Goal: Task Accomplishment & Management: Use online tool/utility

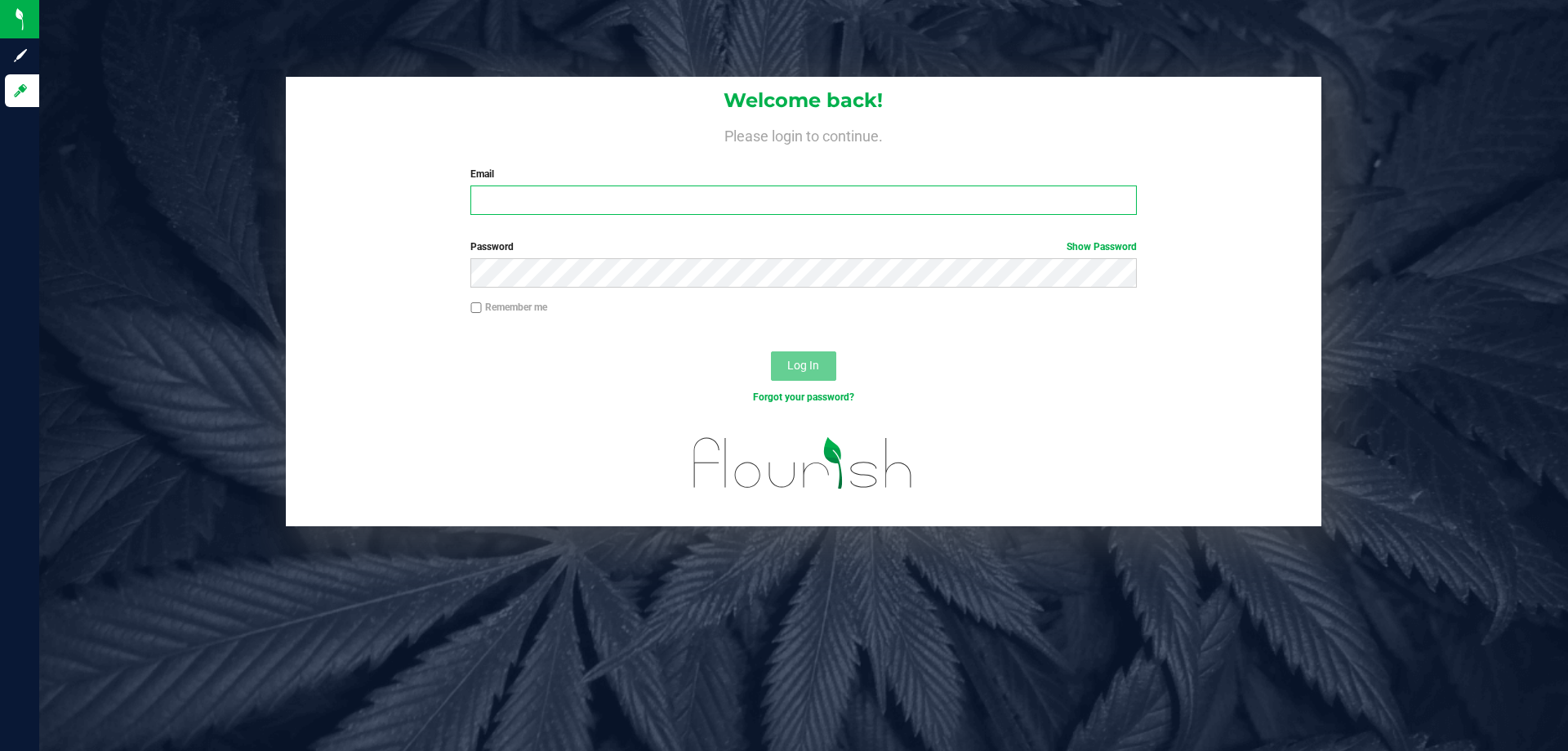
click at [511, 208] on input "Email" at bounding box center [803, 199] width 666 height 29
type input "[EMAIL_ADDRESS][DOMAIN_NAME]"
click at [771, 352] on button "Log In" at bounding box center [804, 366] width 65 height 29
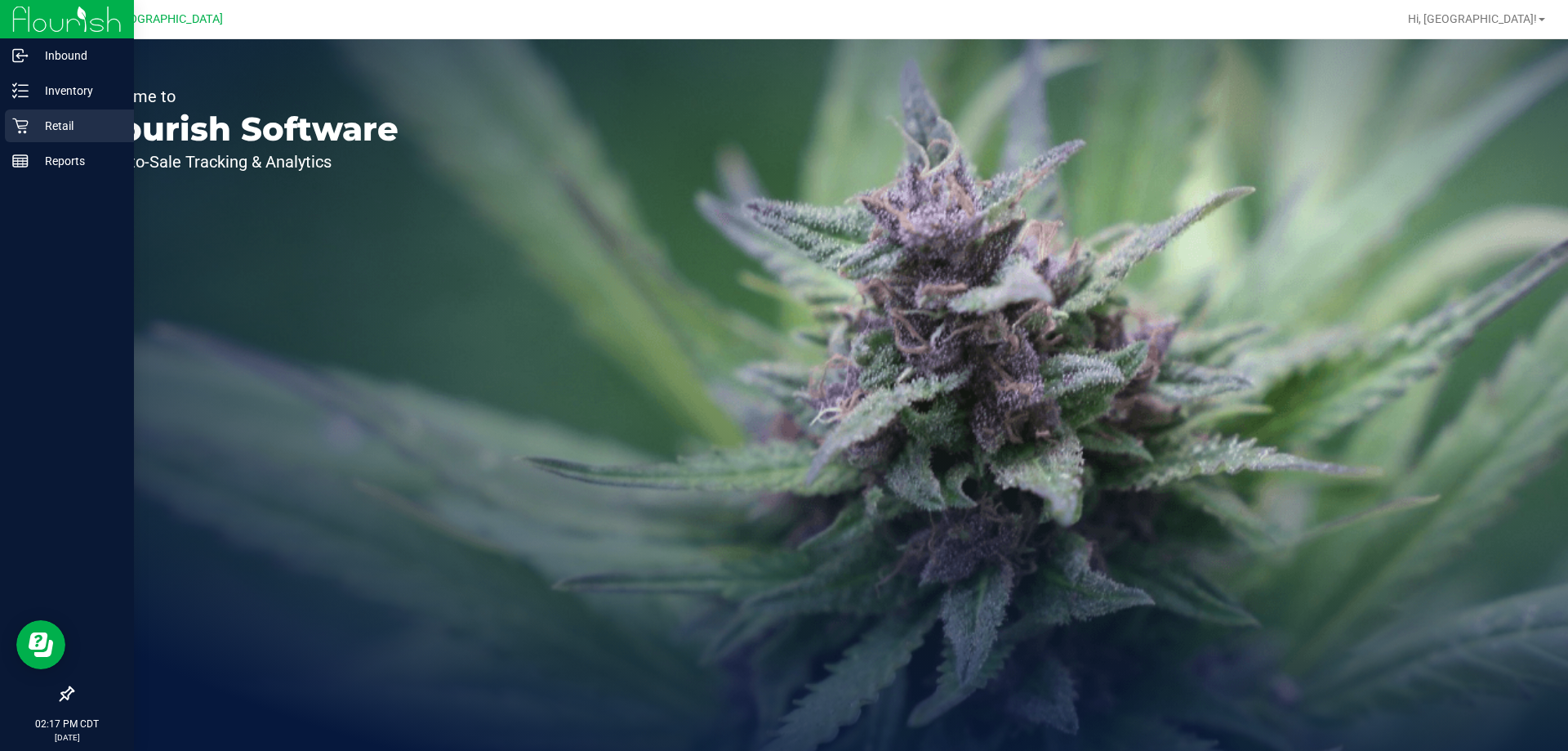
click at [36, 137] on div "Retail" at bounding box center [69, 125] width 129 height 33
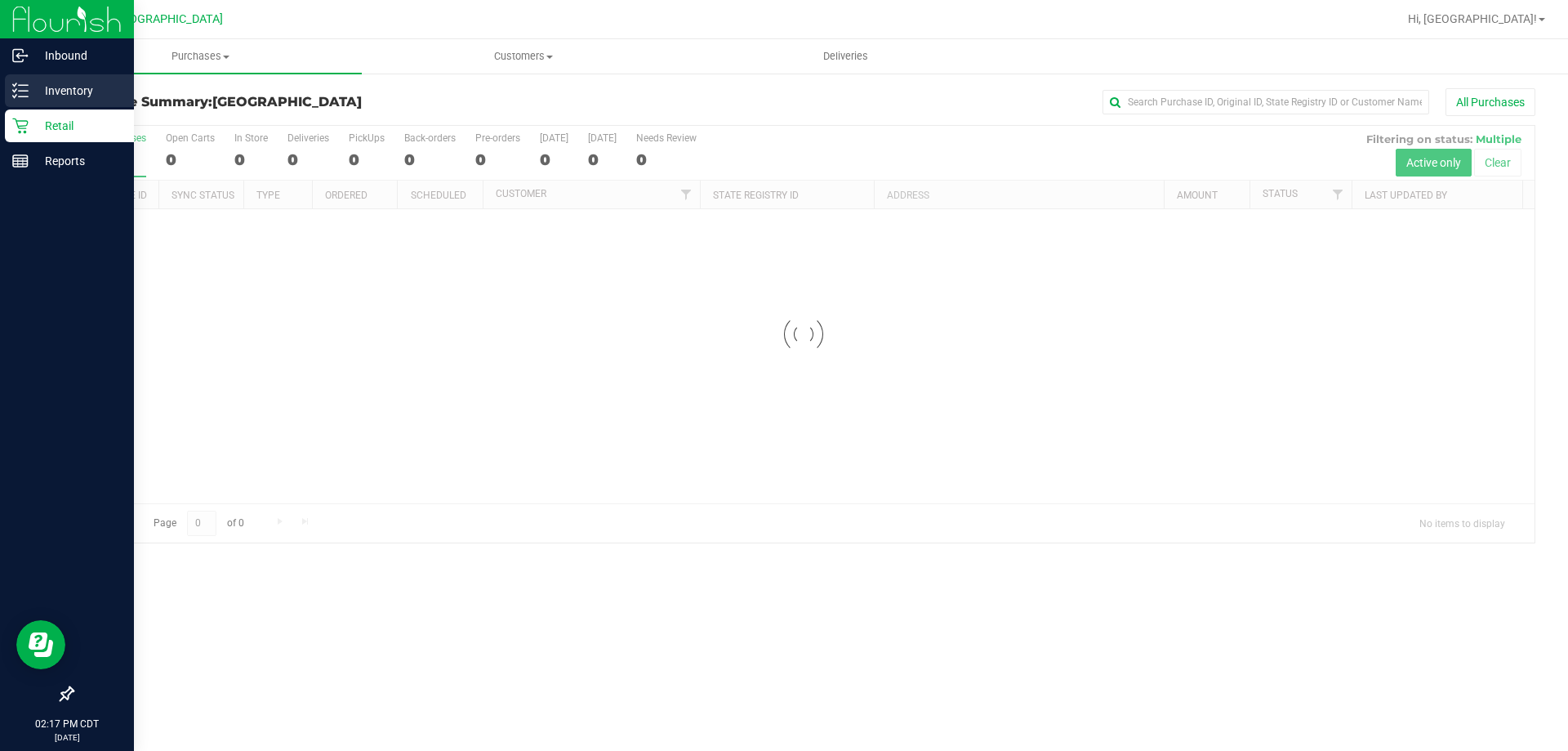
click at [79, 83] on p "Inventory" at bounding box center [78, 90] width 98 height 20
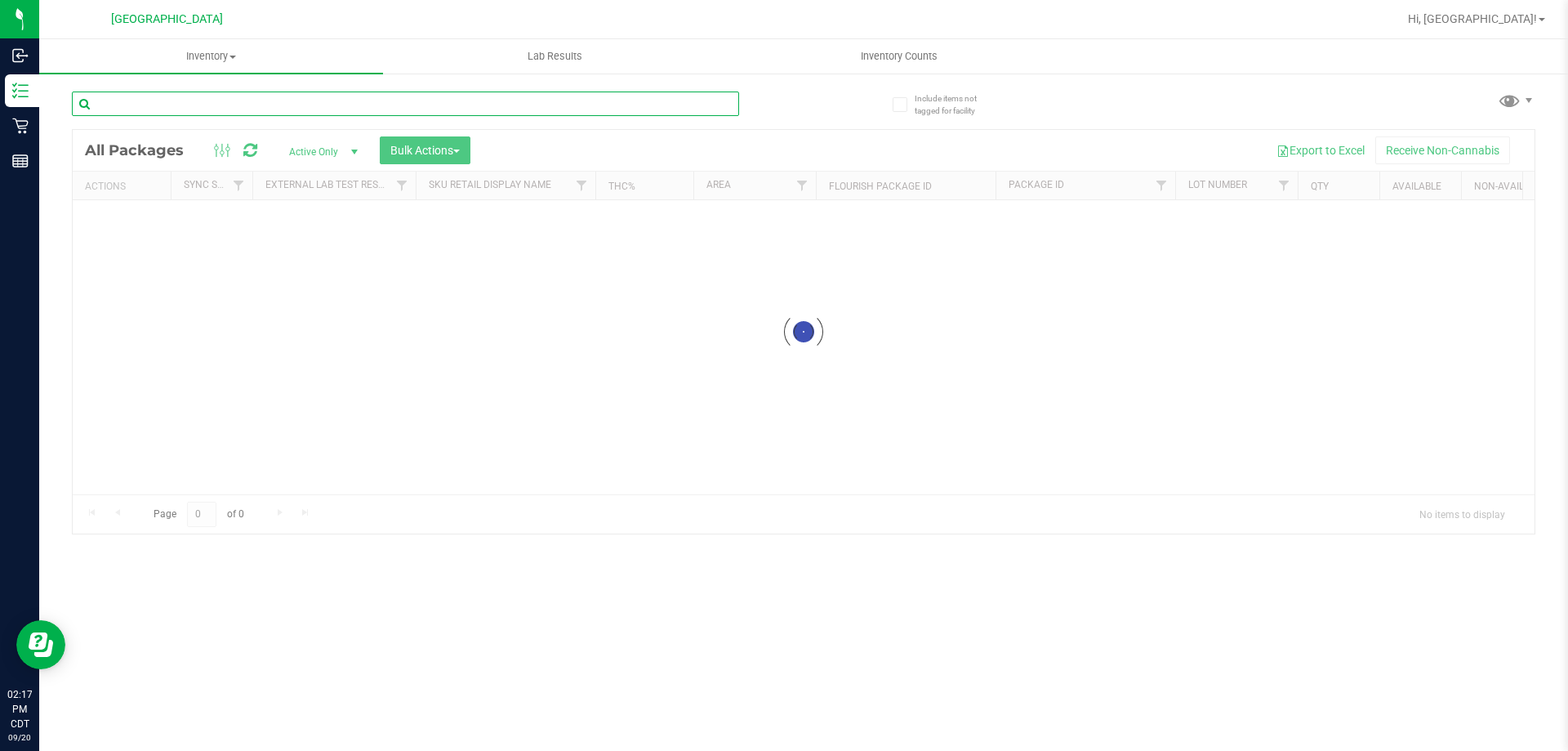
click at [165, 107] on input "text" at bounding box center [406, 104] width 668 height 24
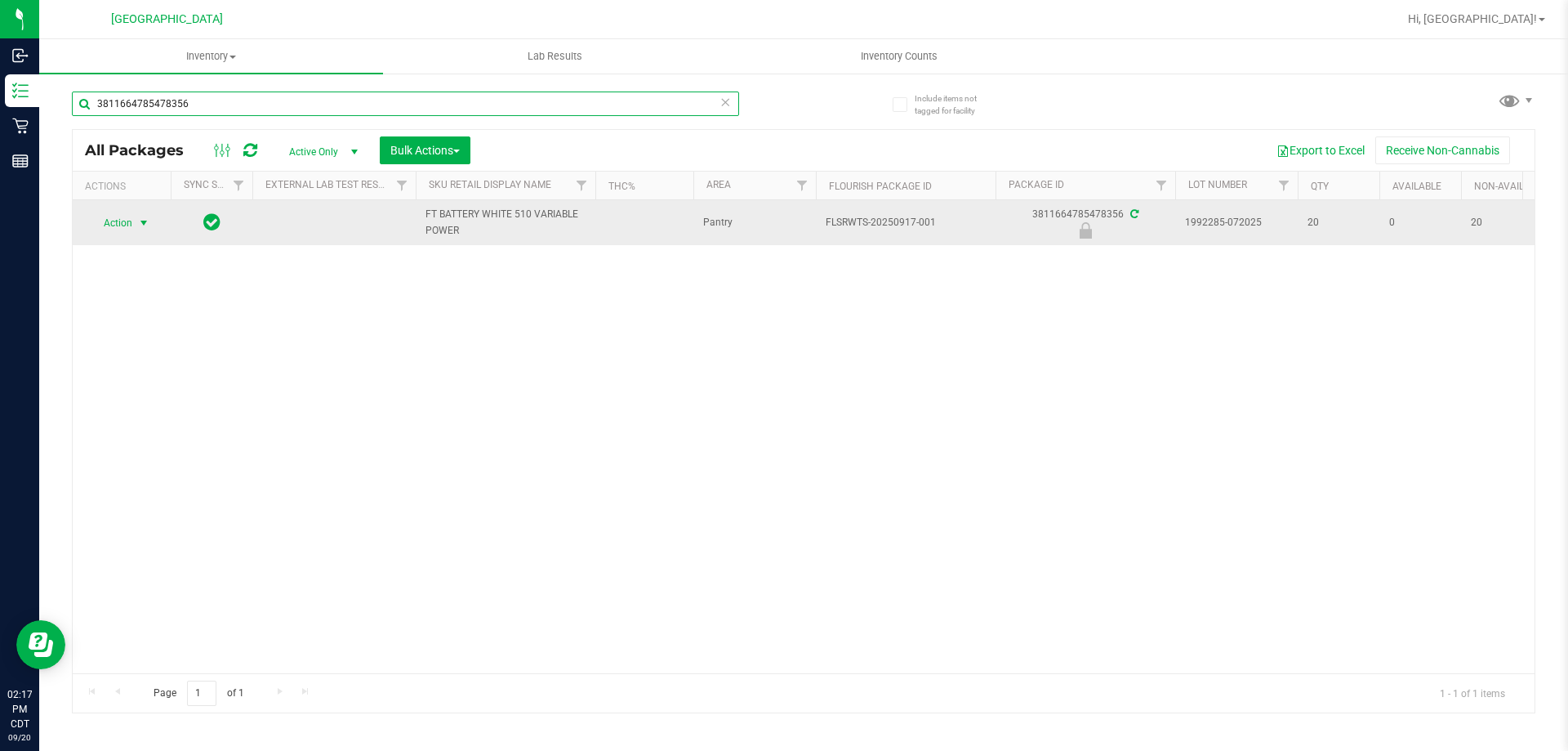
type input "3811664785478356"
click at [134, 224] on span "select" at bounding box center [144, 223] width 21 height 22
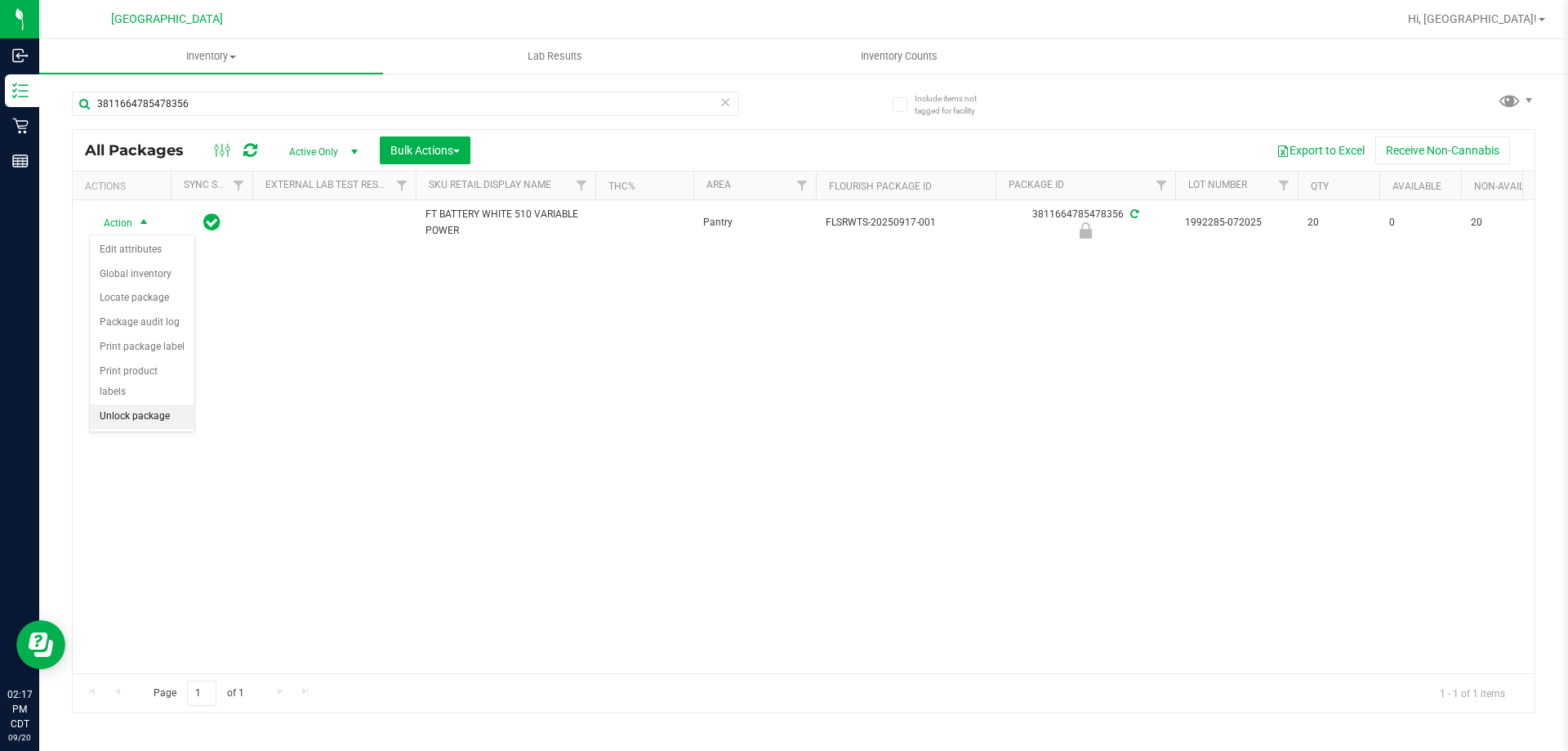
click at [160, 404] on li "Unlock package" at bounding box center [142, 416] width 105 height 24
click at [146, 224] on span "select" at bounding box center [144, 223] width 13 height 13
click at [186, 388] on li "Print package label" at bounding box center [152, 396] width 126 height 24
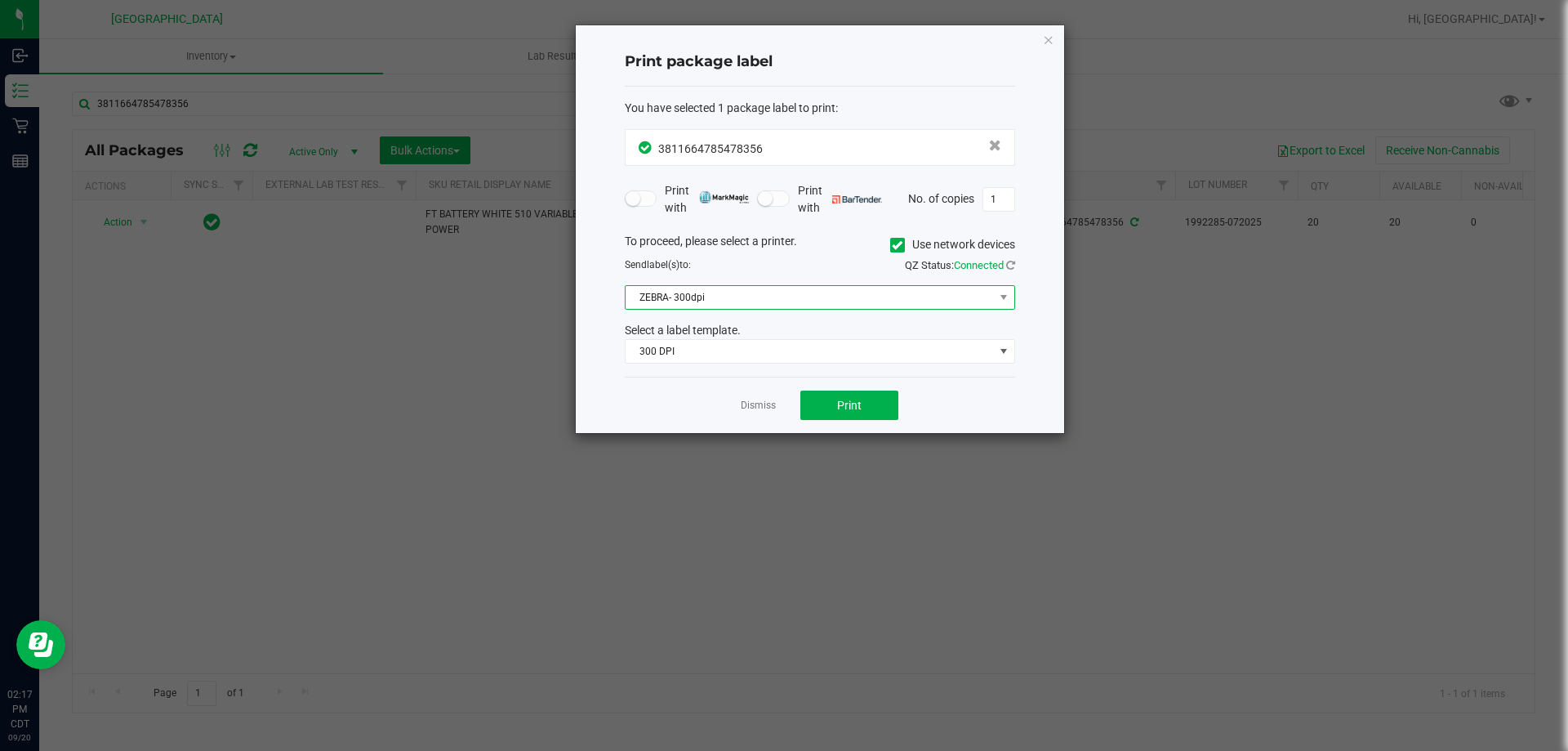
click at [787, 308] on span "ZEBRA- 300dpi" at bounding box center [810, 297] width 368 height 22
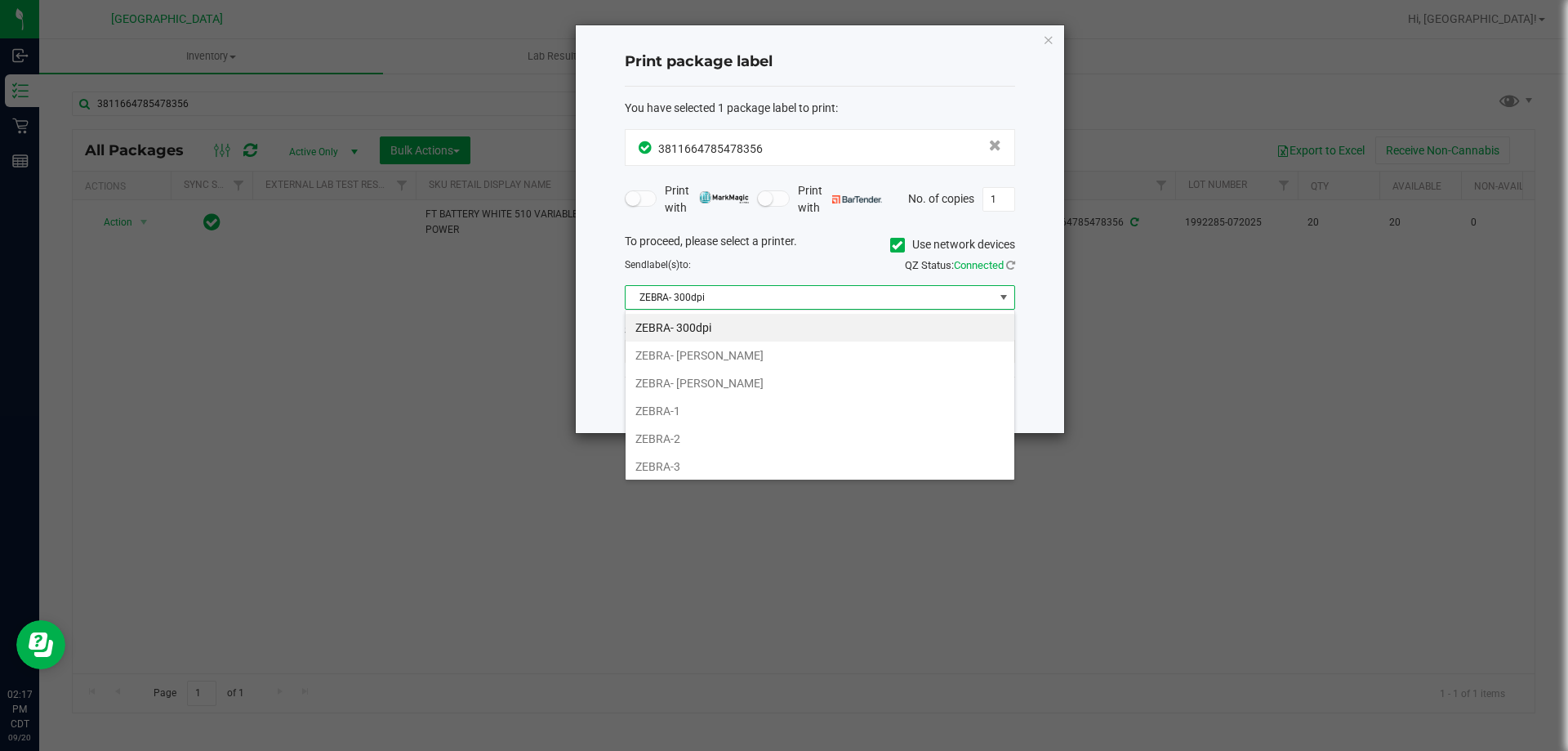
scroll to position [24, 391]
click at [692, 440] on li "ZEBRA-2" at bounding box center [820, 439] width 389 height 28
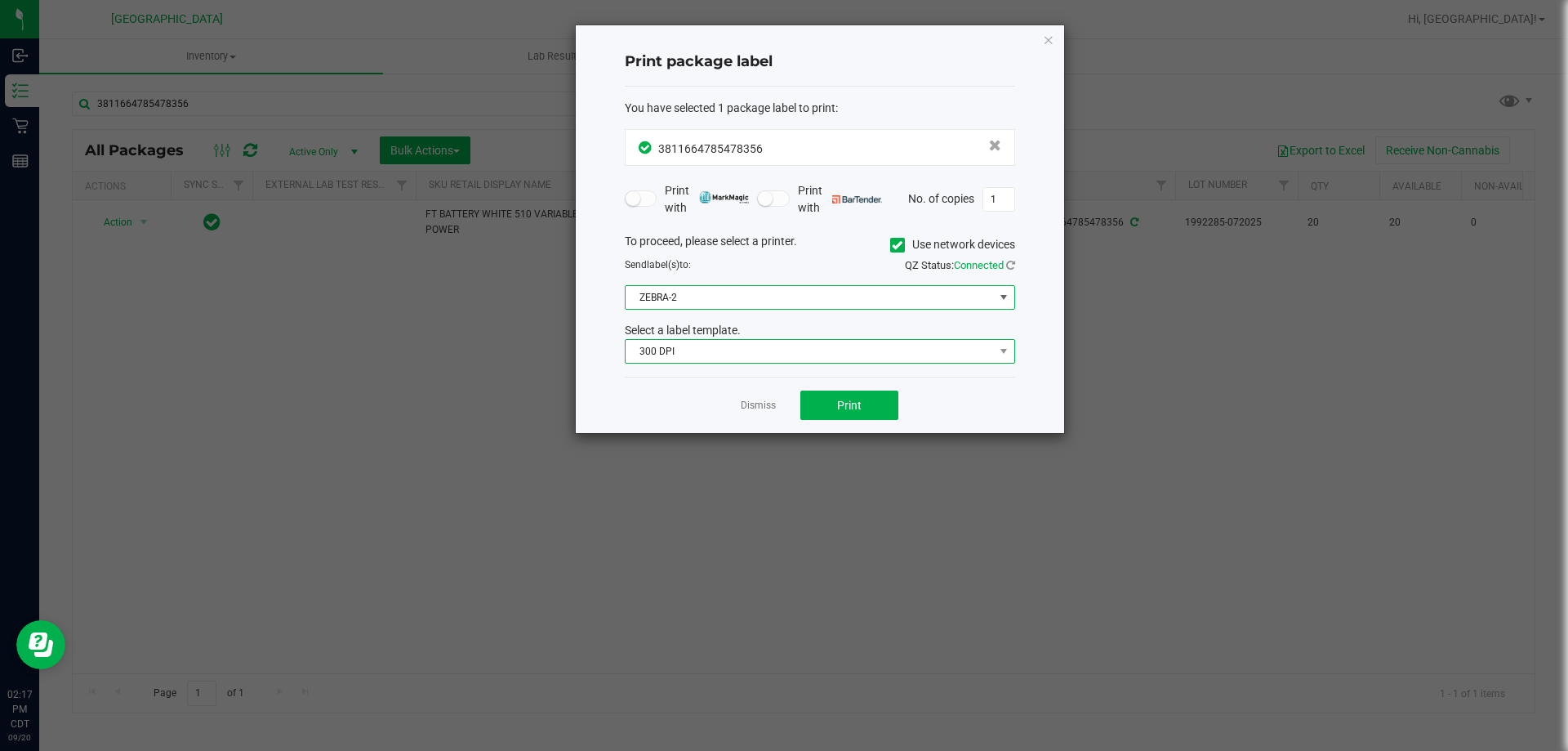
click at [700, 357] on span "300 DPI" at bounding box center [810, 351] width 368 height 22
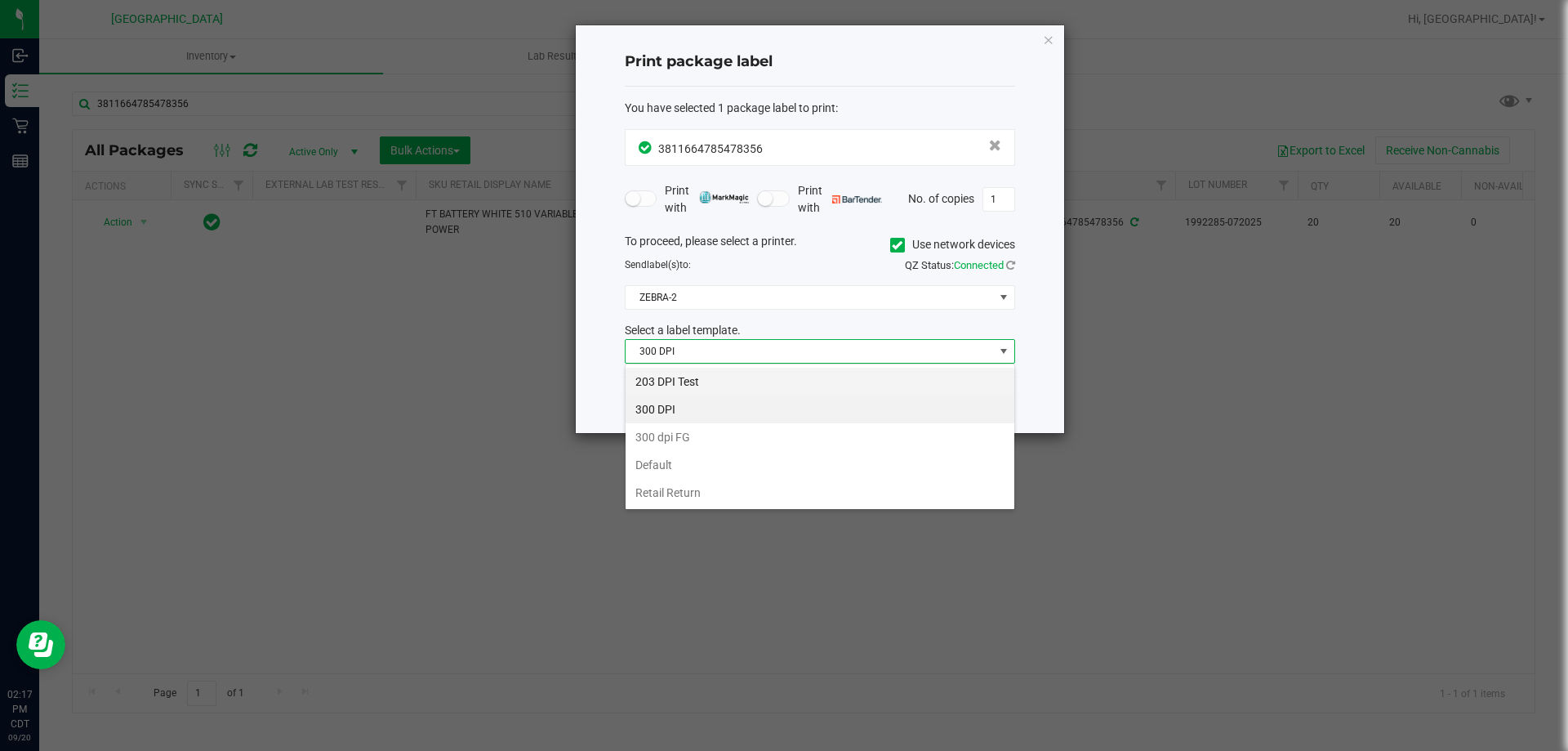
click at [696, 370] on li "203 DPI Test" at bounding box center [820, 382] width 389 height 28
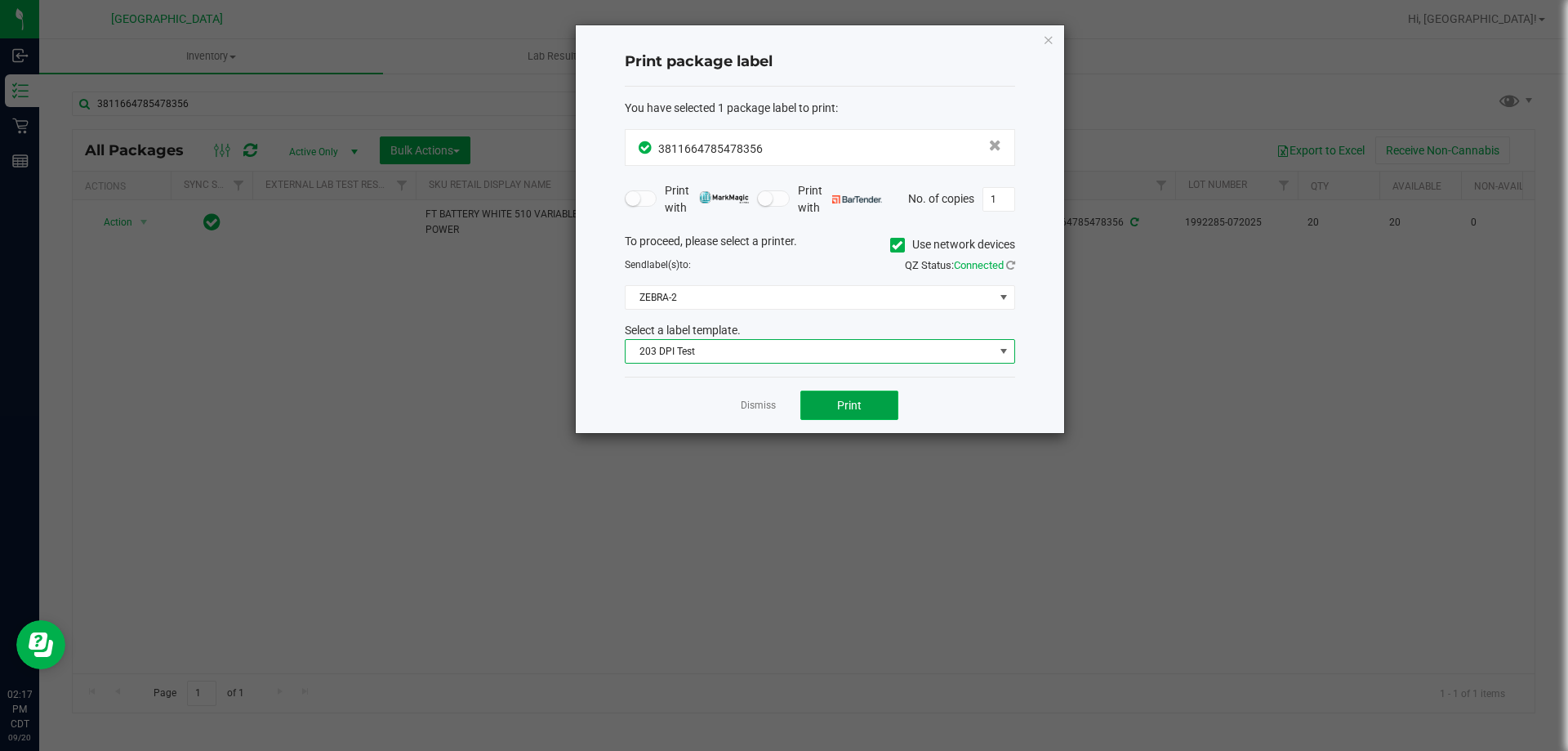
click at [831, 404] on button "Print" at bounding box center [849, 405] width 98 height 29
click at [768, 412] on link "Dismiss" at bounding box center [758, 405] width 36 height 14
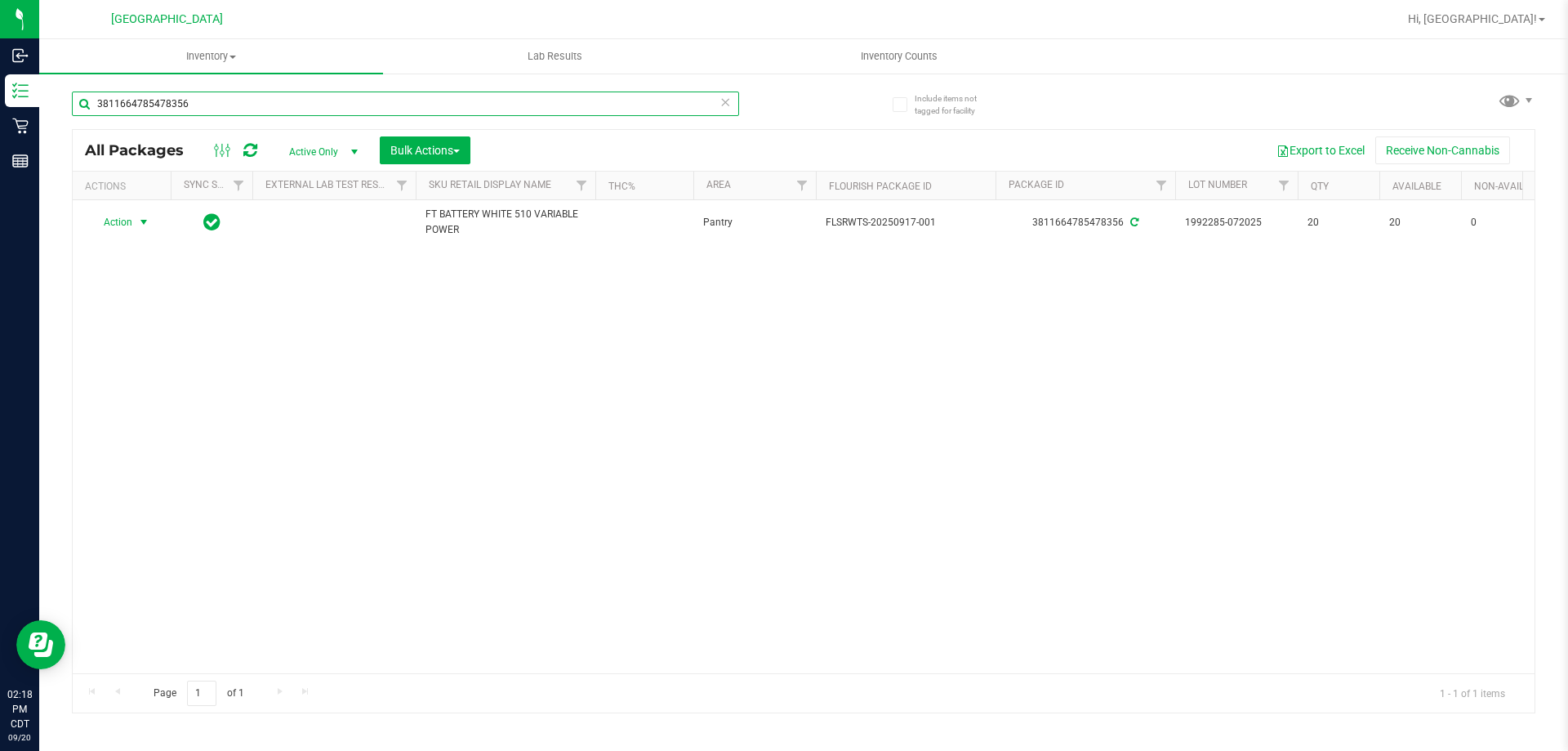
click at [592, 109] on input "3811664785478356" at bounding box center [406, 104] width 668 height 24
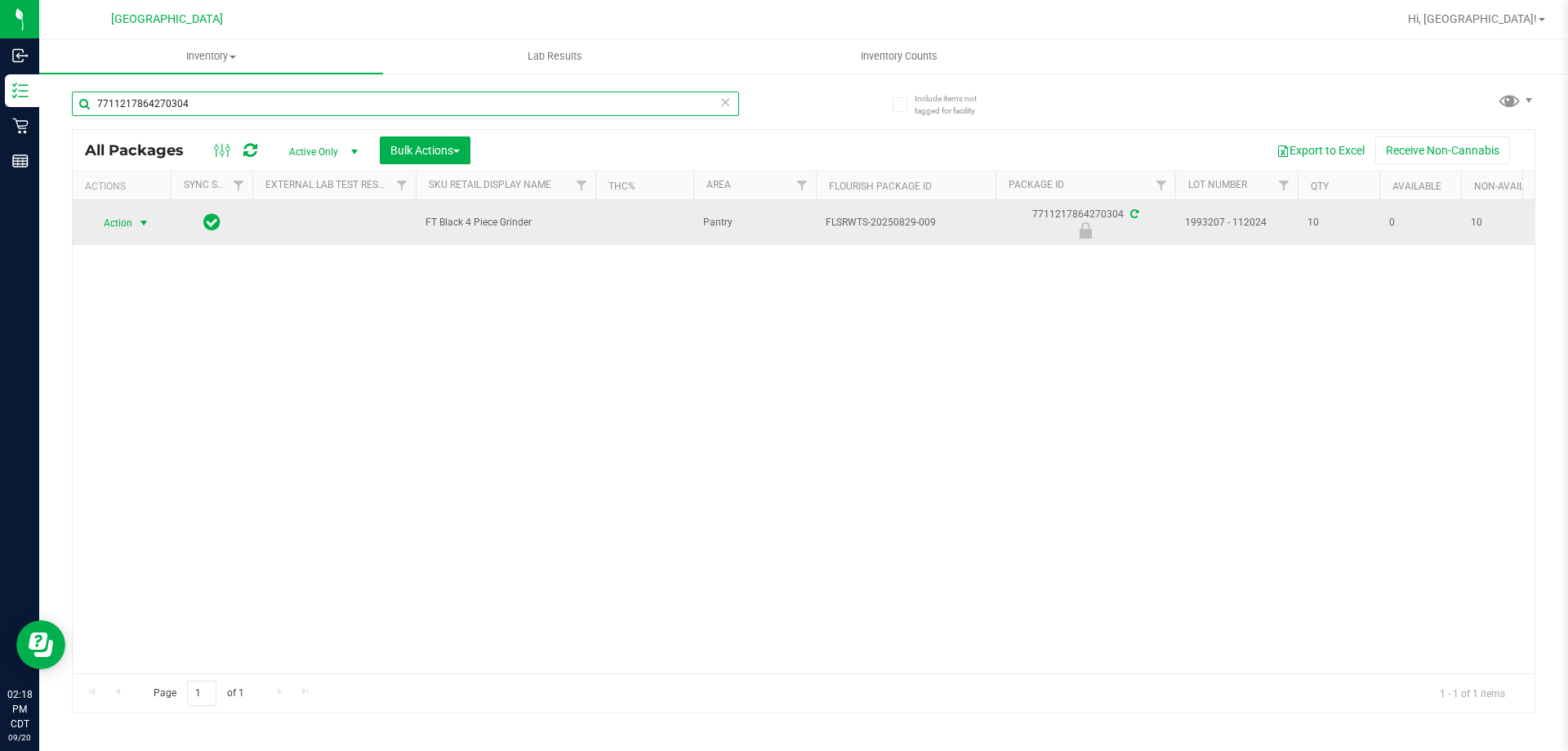
type input "7711217864270304"
click at [142, 223] on span "select" at bounding box center [144, 224] width 13 height 13
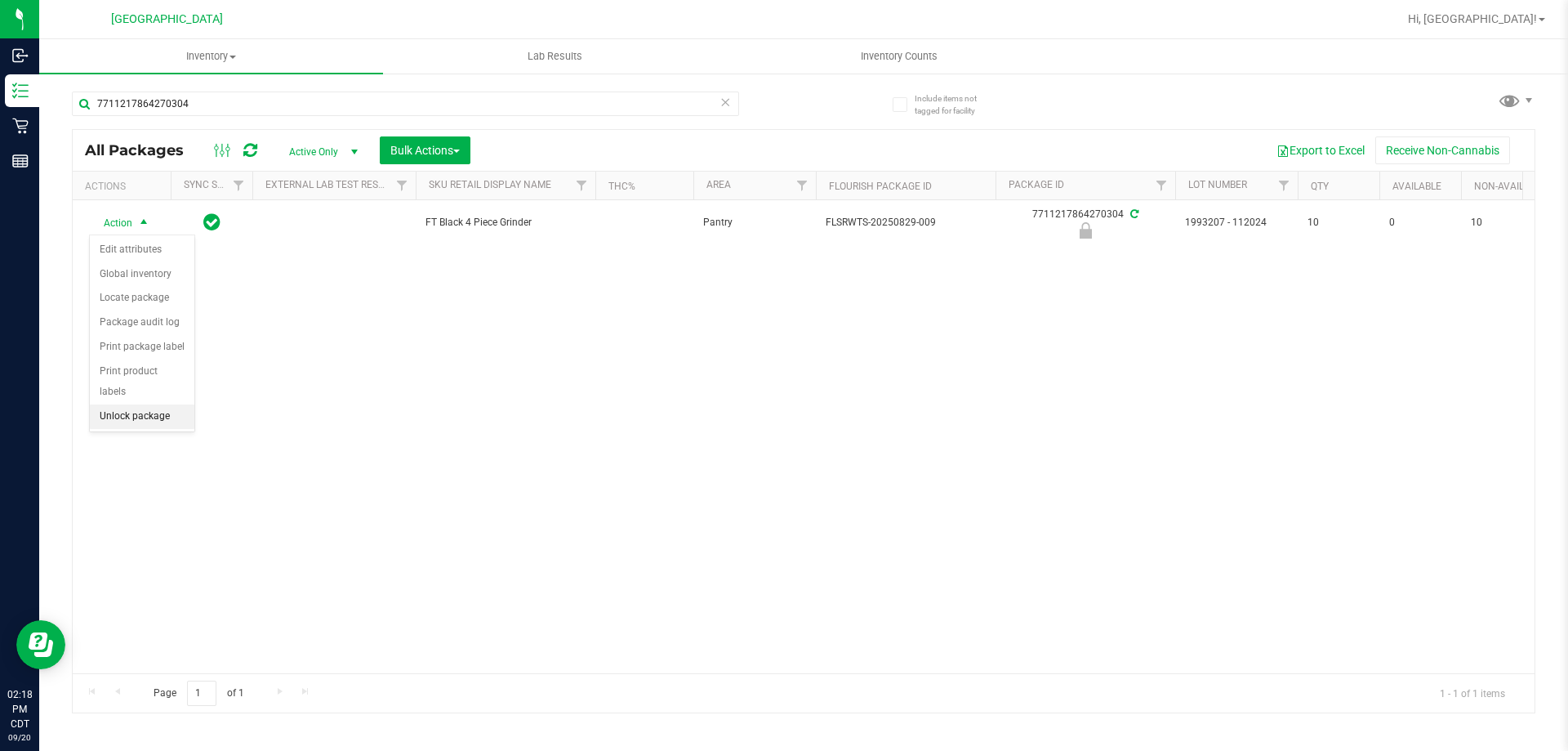
click at [145, 404] on li "Unlock package" at bounding box center [142, 416] width 105 height 24
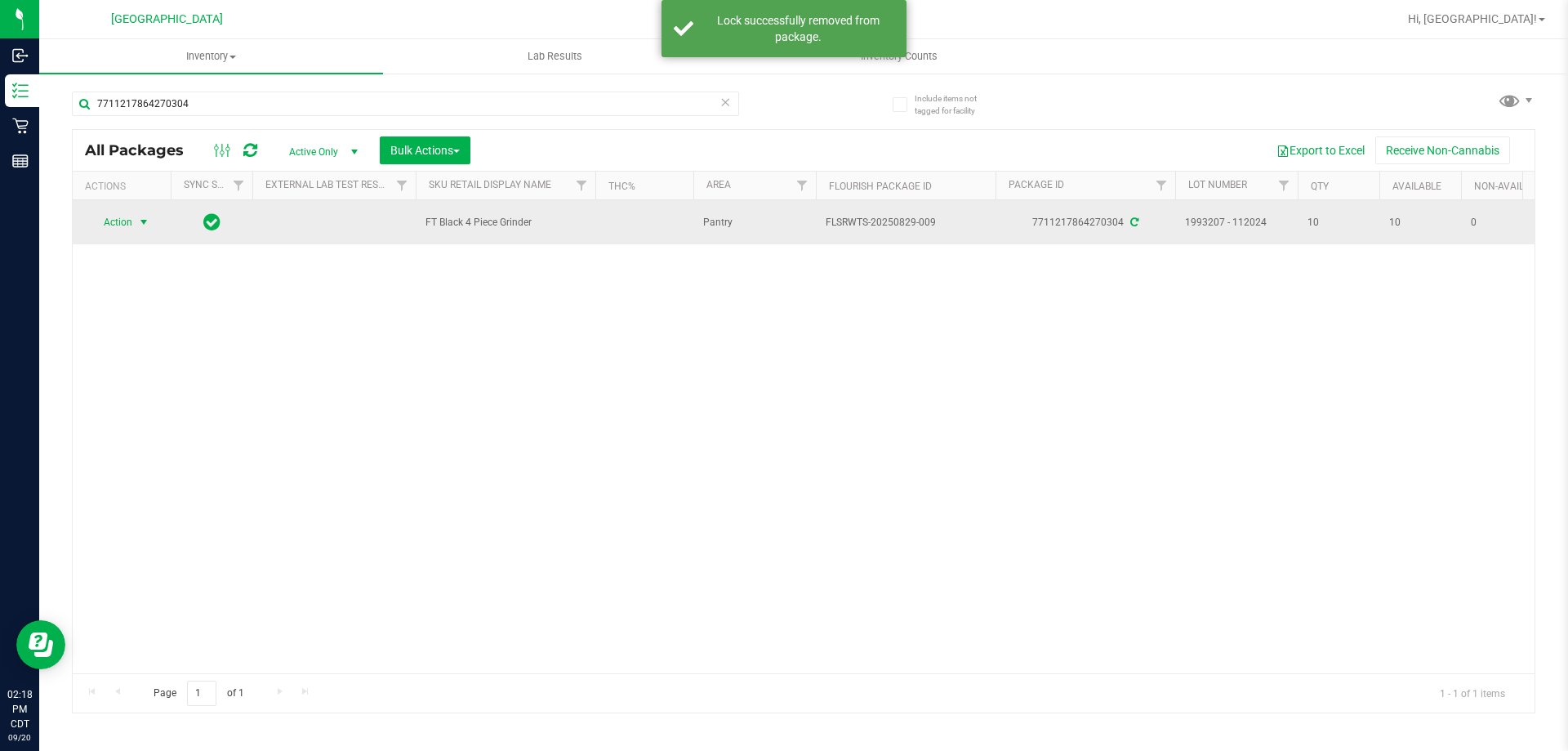
click at [146, 220] on span "select" at bounding box center [144, 223] width 13 height 13
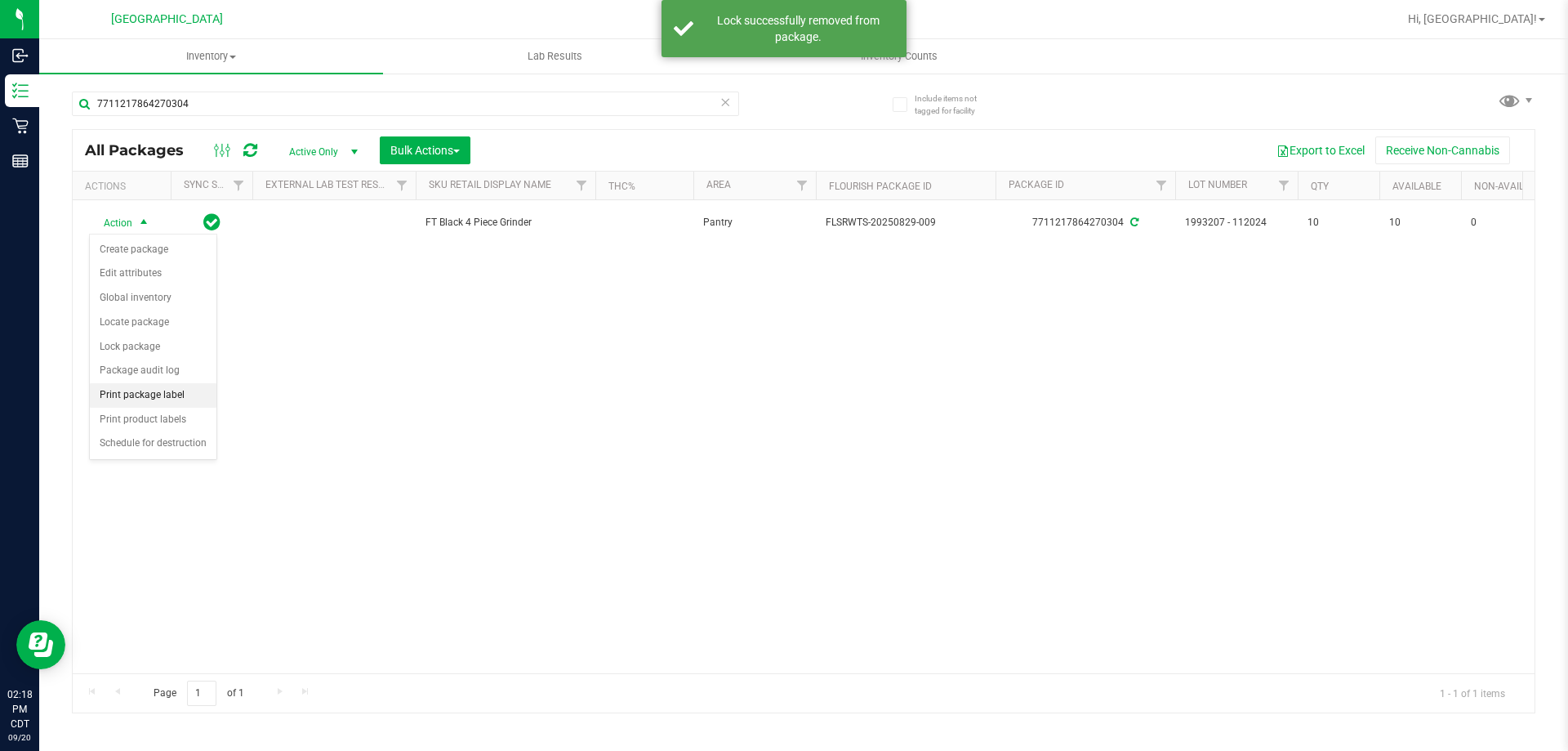
click at [160, 397] on li "Print package label" at bounding box center [152, 396] width 126 height 24
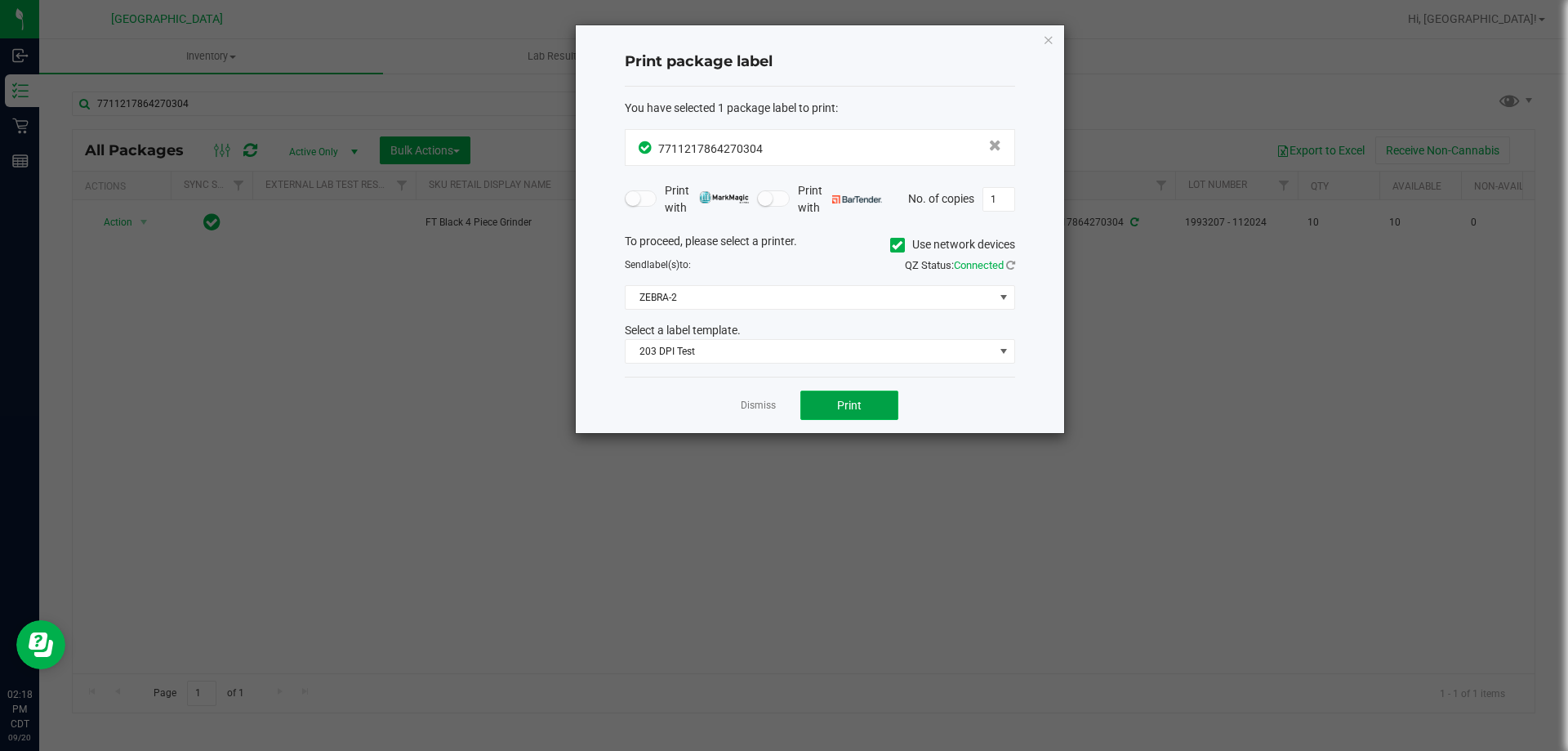
click at [854, 412] on span "Print" at bounding box center [850, 405] width 24 height 13
